Goal: Navigation & Orientation: Find specific page/section

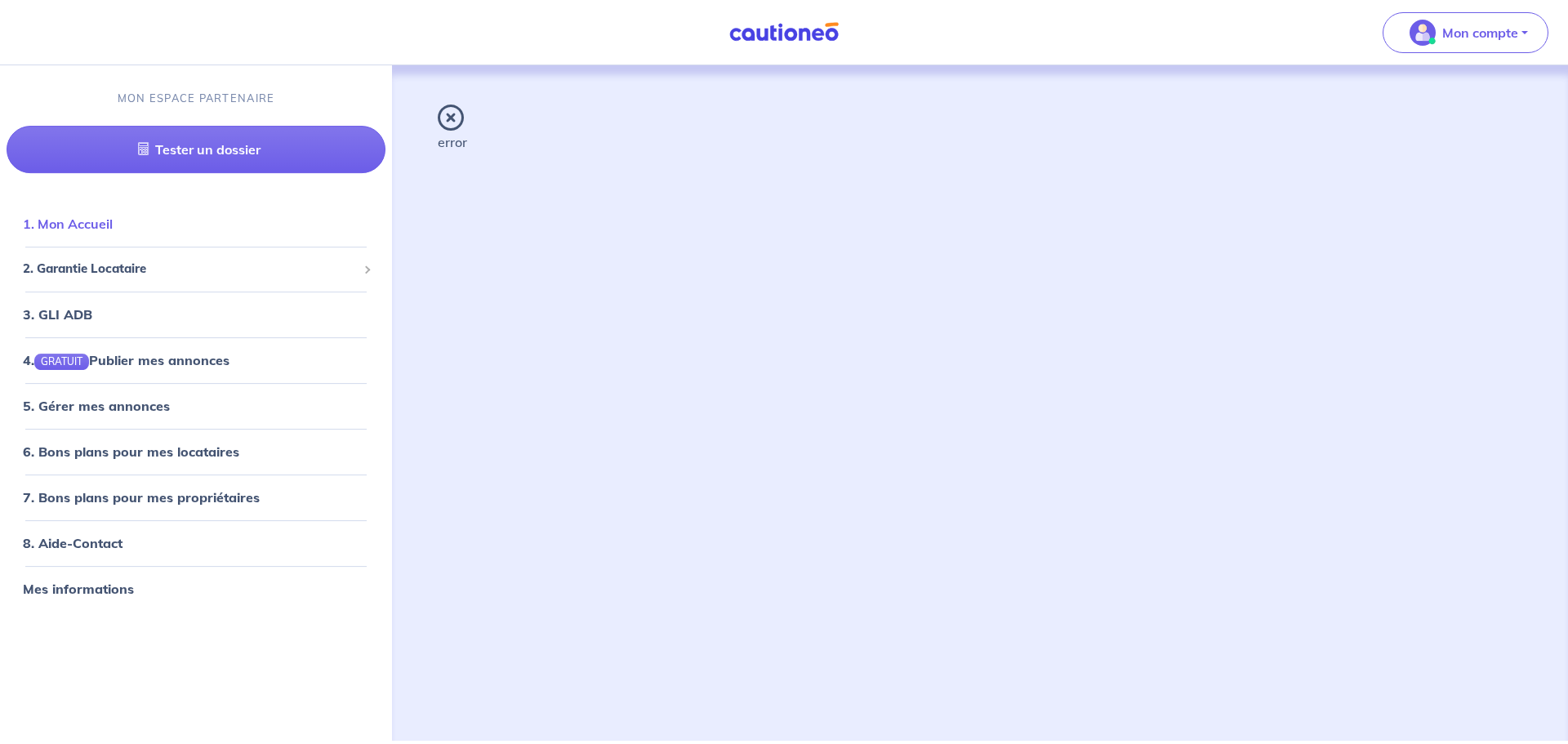
click at [112, 218] on link "1. Mon Accueil" at bounding box center [68, 223] width 90 height 16
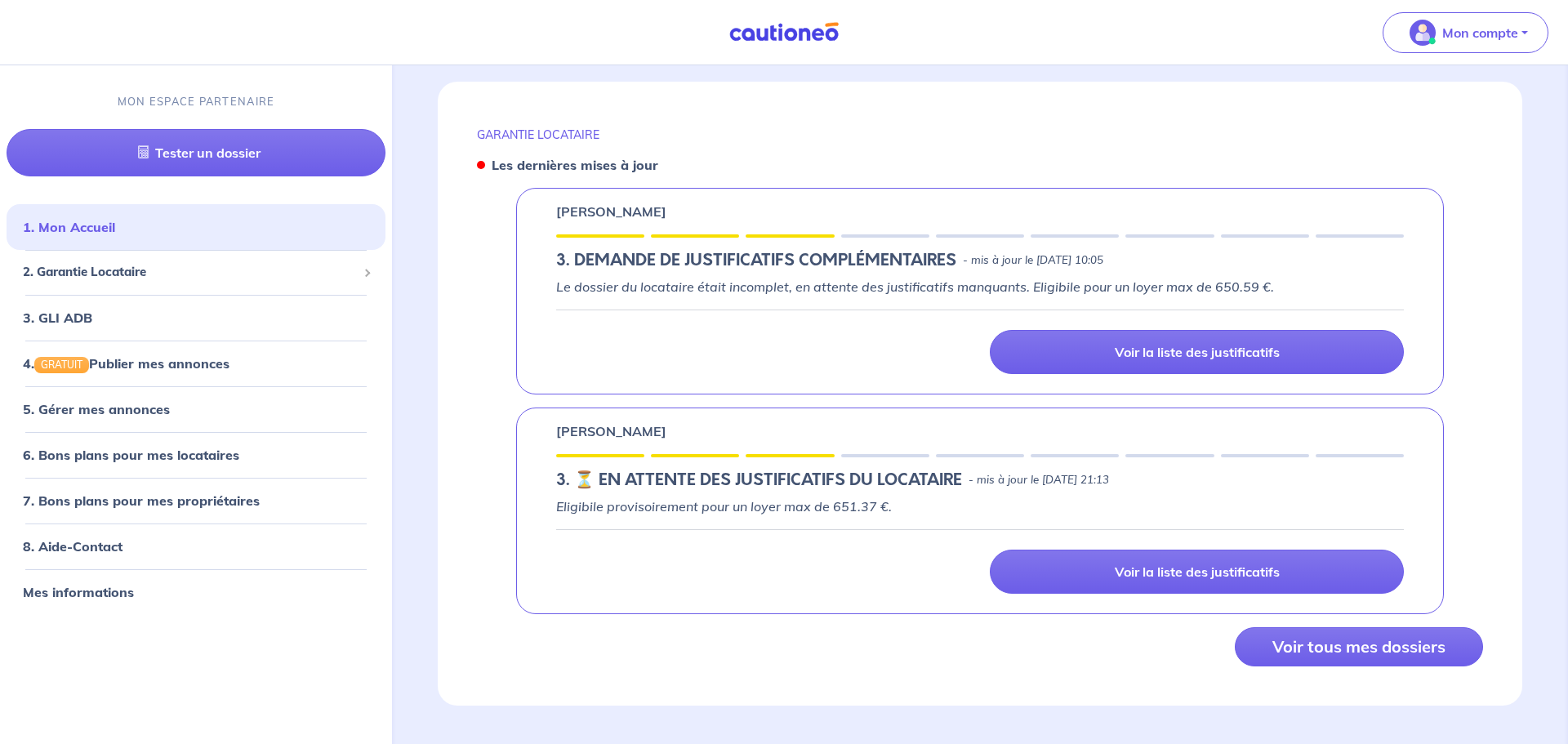
scroll to position [591, 0]
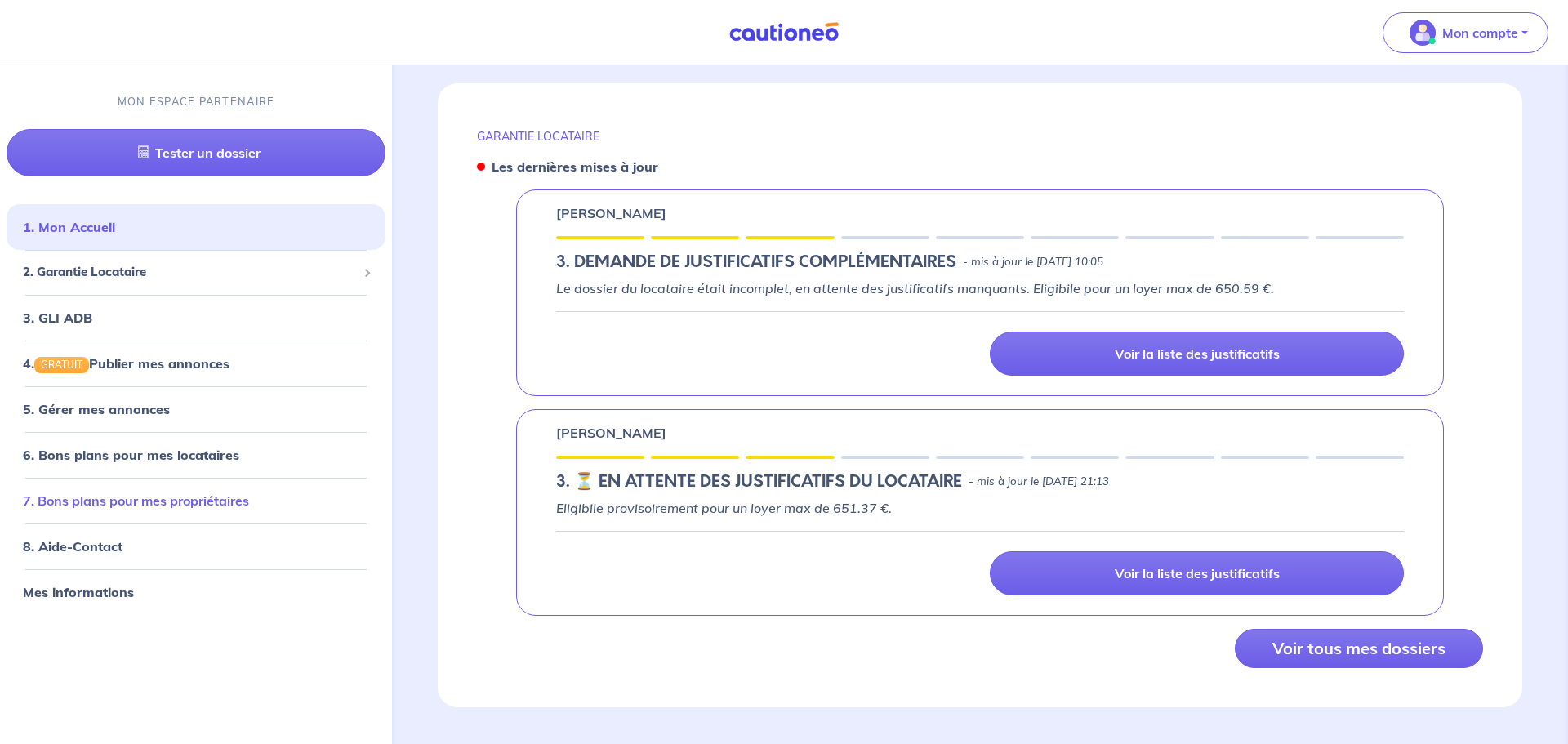
click at [172, 493] on link "7. Bons plans pour mes propriétaires" at bounding box center [135, 501] width 226 height 16
click at [75, 584] on link "Mes informations" at bounding box center [76, 592] width 107 height 16
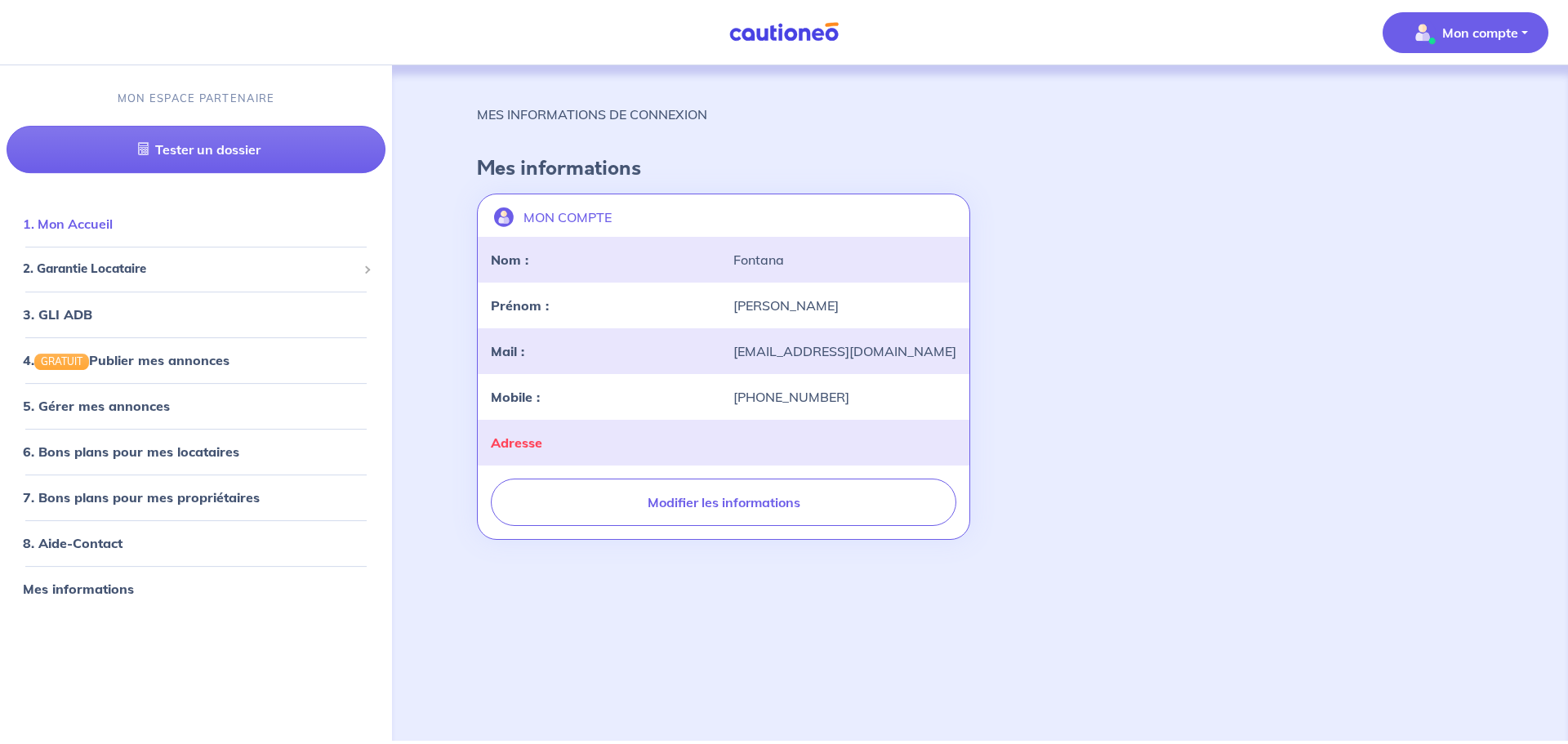
click at [74, 224] on link "1. Mon Accueil" at bounding box center [68, 223] width 90 height 16
